Goal: Navigation & Orientation: Understand site structure

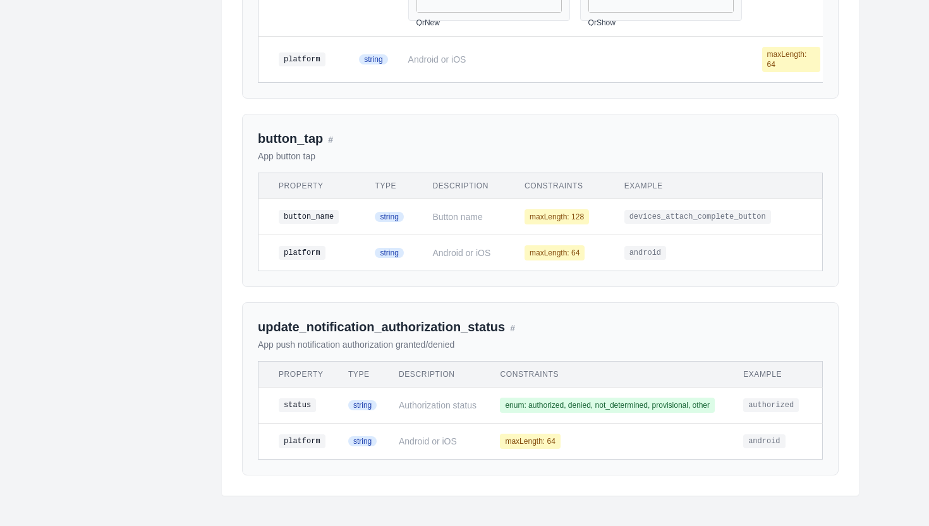
scroll to position [1628, 0]
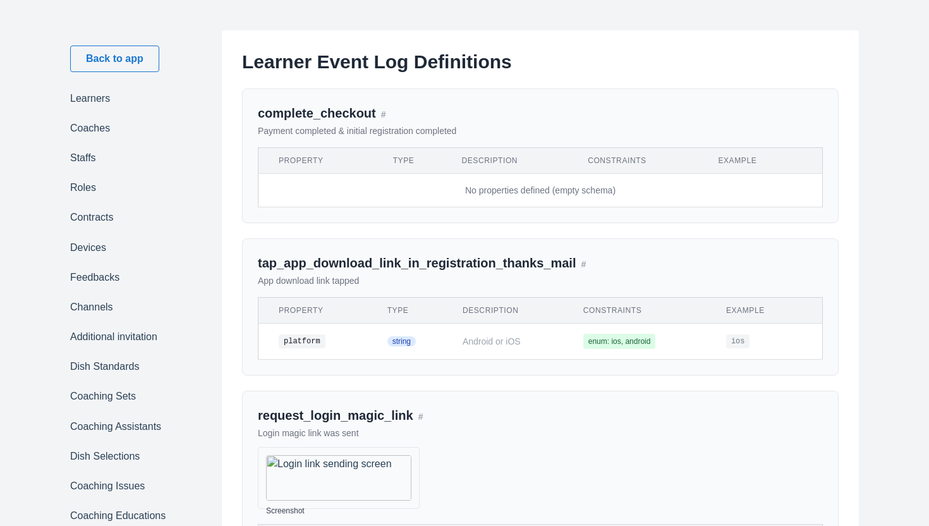
scroll to position [238, 0]
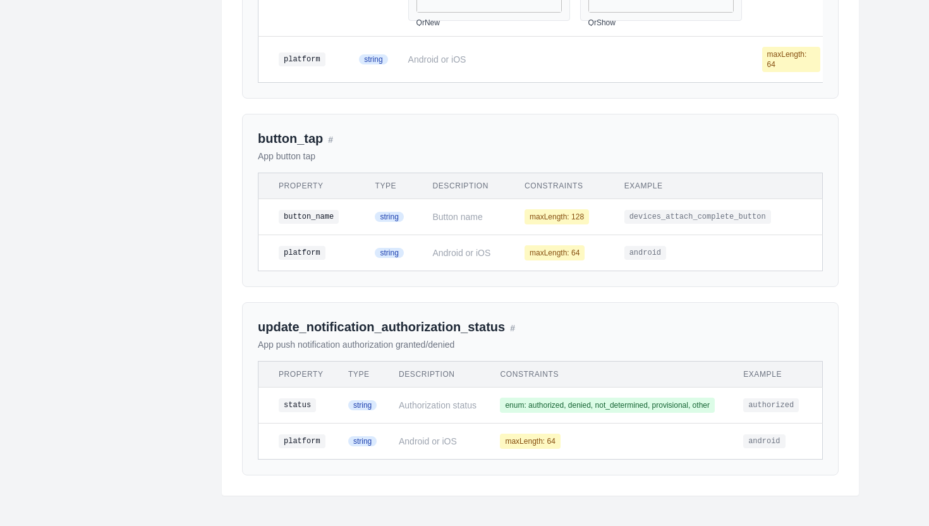
scroll to position [1628, 0]
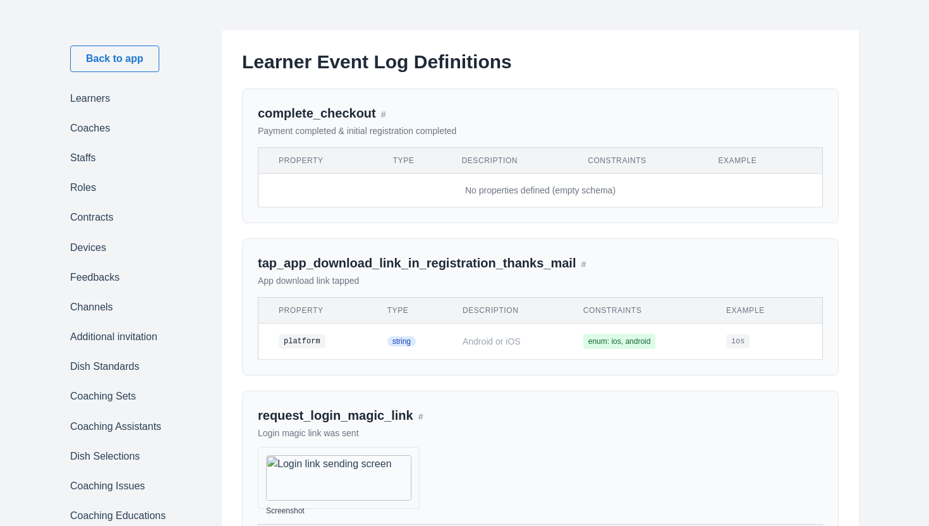
scroll to position [1628, 0]
